Goal: Check status: Check status

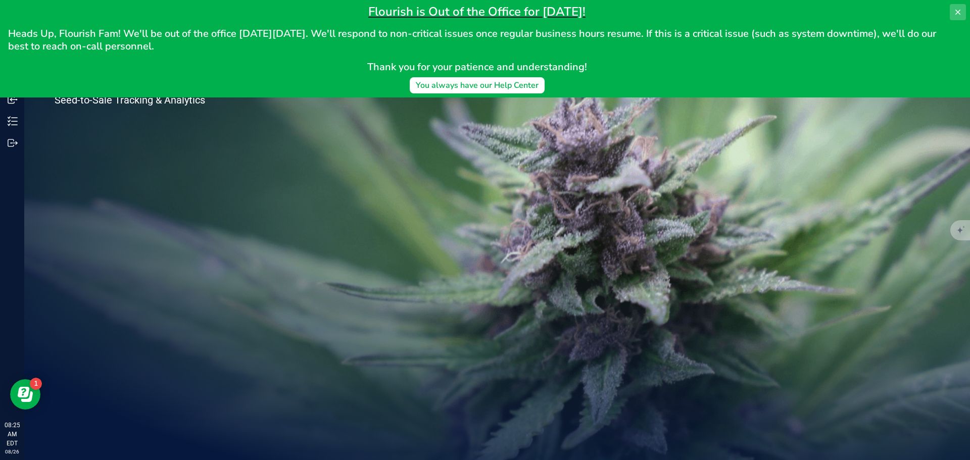
click at [960, 12] on icon at bounding box center [957, 12] width 8 height 8
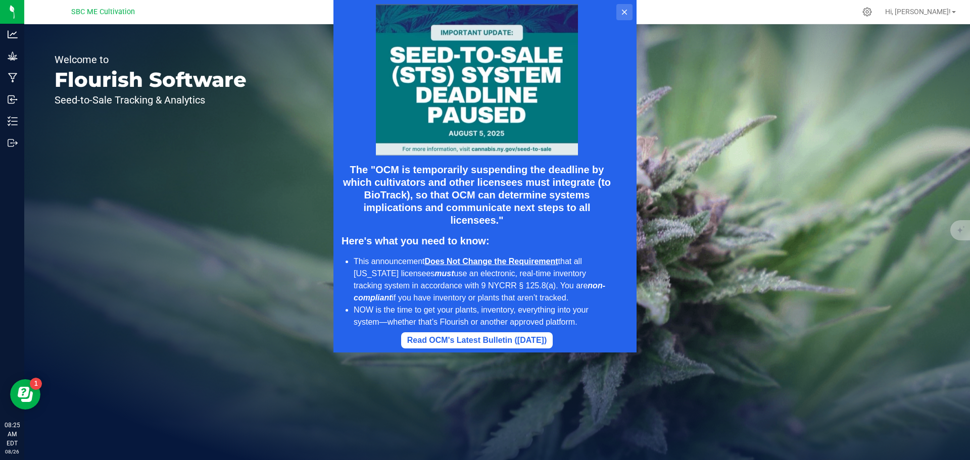
click at [625, 14] on icon at bounding box center [624, 12] width 5 height 5
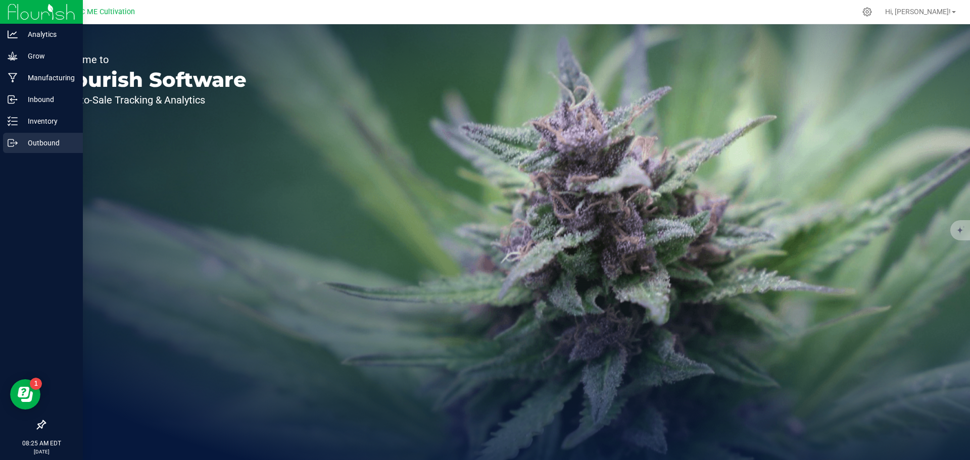
click at [38, 143] on p "Outbound" at bounding box center [48, 143] width 61 height 12
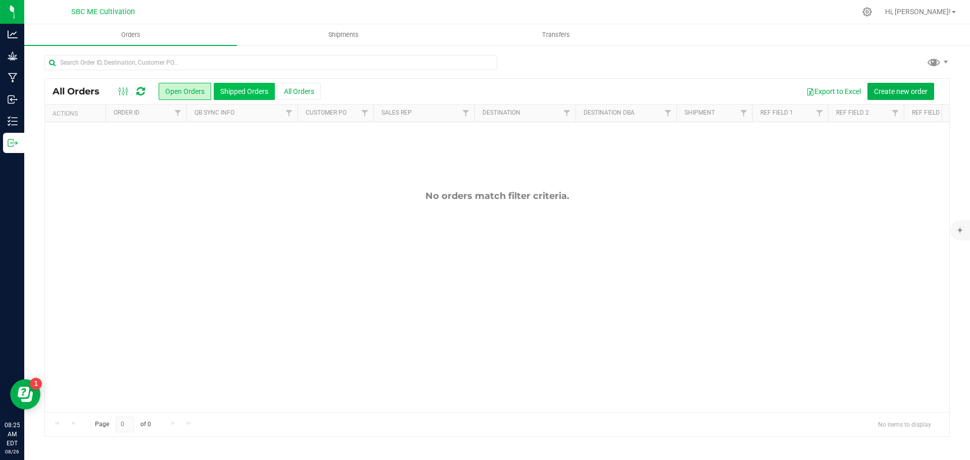
click at [229, 94] on button "Shipped Orders" at bounding box center [244, 91] width 61 height 17
click at [187, 89] on button "Open Orders" at bounding box center [185, 91] width 53 height 17
click at [233, 92] on button "Shipped Orders" at bounding box center [244, 91] width 61 height 17
click at [302, 91] on button "All Orders" at bounding box center [298, 91] width 43 height 17
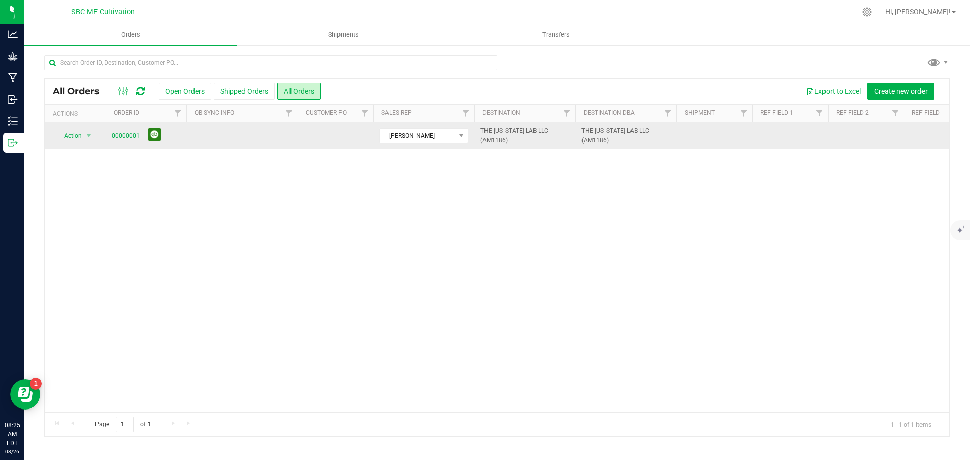
click at [154, 133] on button at bounding box center [154, 134] width 13 height 13
click at [255, 193] on div "Action Action Clone order Order audit log Print COAs (single PDF) Print COAs (z…" at bounding box center [497, 267] width 904 height 290
click at [188, 91] on button "Open Orders" at bounding box center [185, 91] width 53 height 17
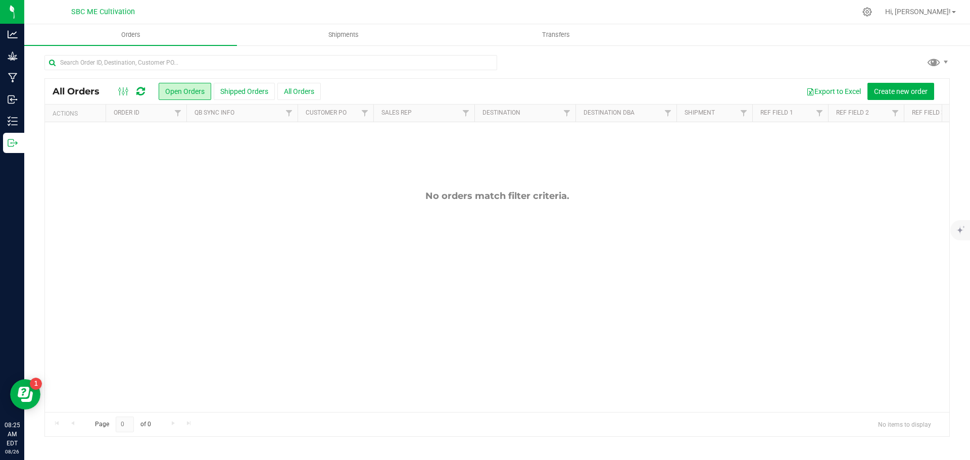
click at [232, 91] on button "Shipped Orders" at bounding box center [244, 91] width 61 height 17
click at [296, 94] on button "All Orders" at bounding box center [298, 91] width 43 height 17
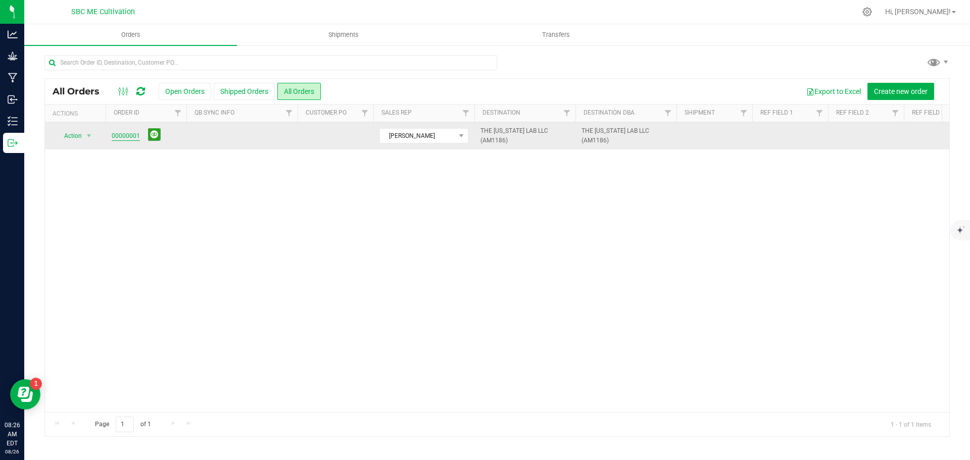
click at [128, 135] on link "00000001" at bounding box center [126, 136] width 28 height 10
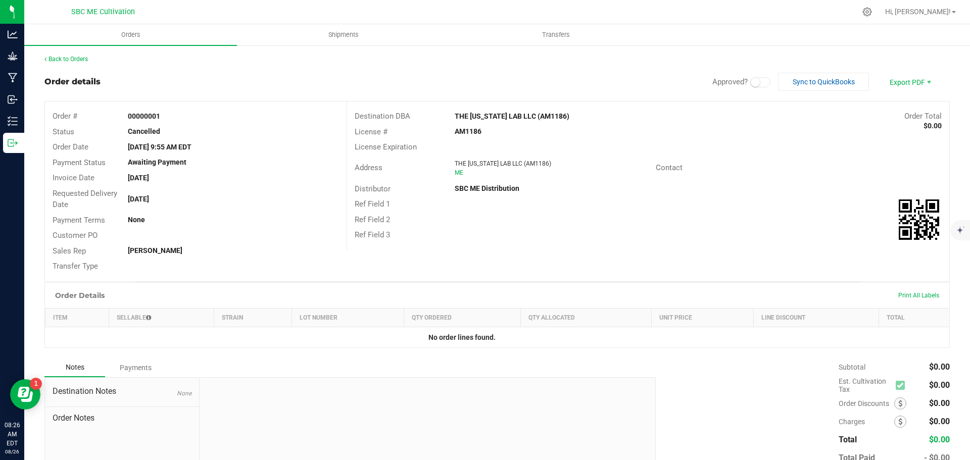
click at [230, 79] on div "Order details Approved? Sync to QuickBooks Export PDF" at bounding box center [496, 82] width 905 height 18
click at [77, 60] on link "Back to Orders" at bounding box center [65, 59] width 43 height 7
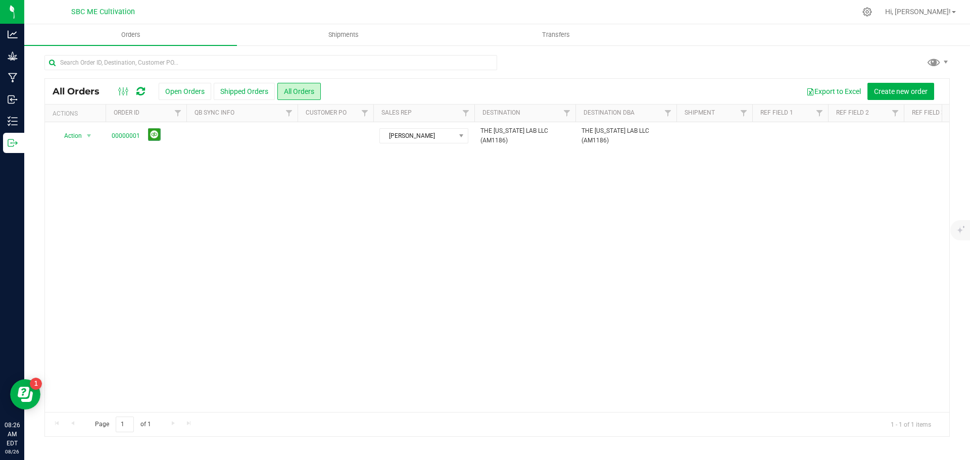
click at [247, 235] on div "Action Action Clone order Order audit log Print COAs (single PDF) Print COAs (z…" at bounding box center [497, 267] width 904 height 290
click at [181, 96] on button "Open Orders" at bounding box center [185, 91] width 53 height 17
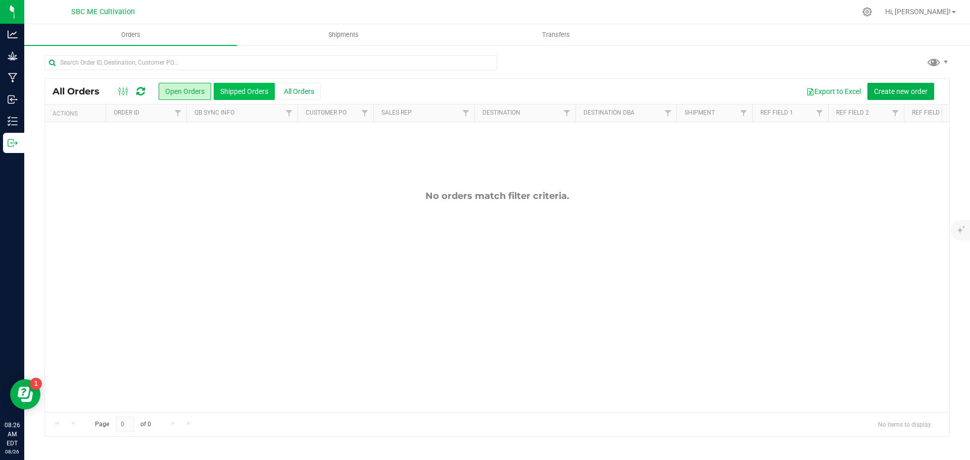
click at [243, 94] on button "Shipped Orders" at bounding box center [244, 91] width 61 height 17
click at [301, 90] on button "All Orders" at bounding box center [298, 91] width 43 height 17
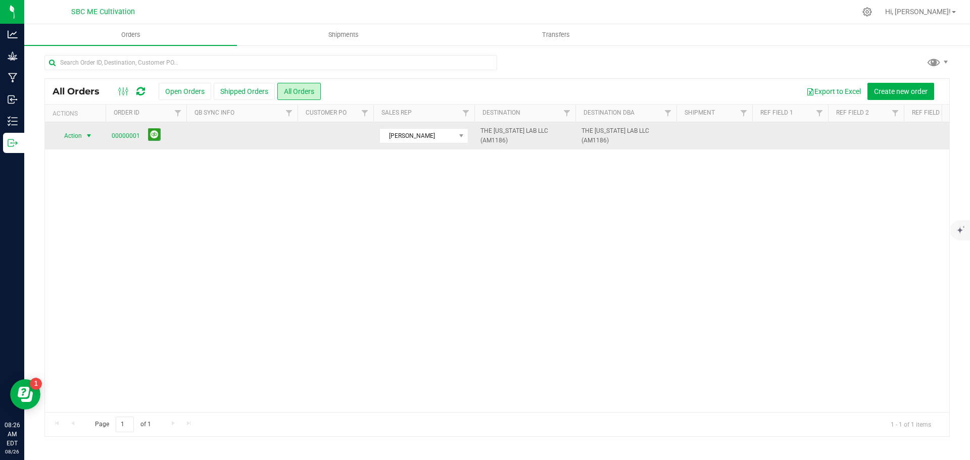
click at [85, 135] on span "select" at bounding box center [89, 136] width 8 height 8
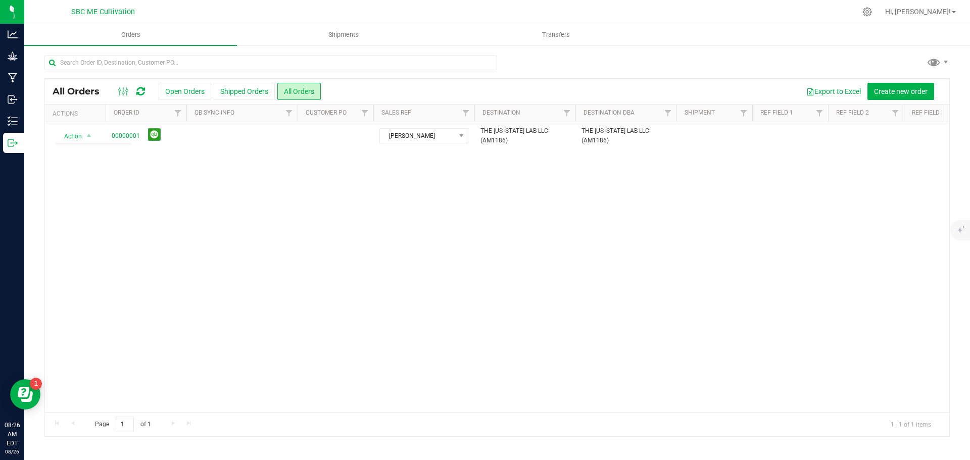
click at [219, 213] on div "Action Action Clone order Order audit log Print COAs (single PDF) Print COAs (z…" at bounding box center [497, 267] width 904 height 290
click at [273, 221] on div "Action Action Clone order Order audit log Print COAs (single PDF) Print COAs (z…" at bounding box center [497, 267] width 904 height 290
click at [189, 224] on div "Action Action Clone order Order audit log Print COAs (single PDF) Print COAs (z…" at bounding box center [497, 267] width 904 height 290
drag, startPoint x: 528, startPoint y: 316, endPoint x: 538, endPoint y: 305, distance: 15.0
click at [529, 314] on div "Action Action Clone order Order audit log Print COAs (single PDF) Print COAs (z…" at bounding box center [497, 267] width 904 height 290
